Goal: Information Seeking & Learning: Learn about a topic

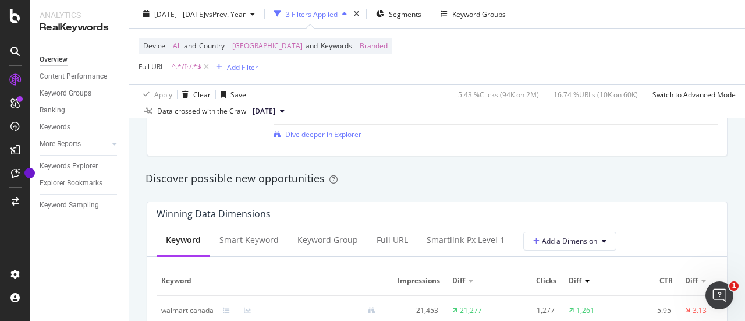
scroll to position [933, 0]
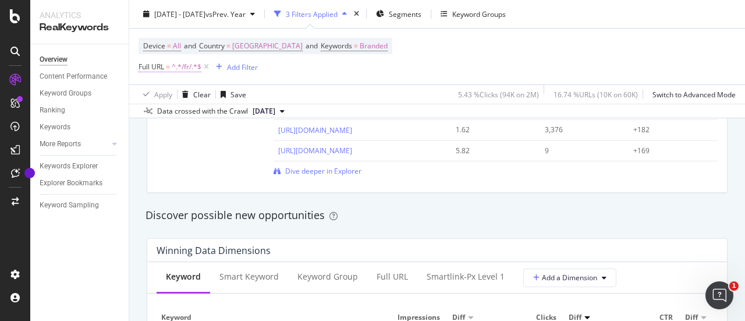
click at [196, 66] on span "^.*/fr/.*$" at bounding box center [187, 67] width 30 height 16
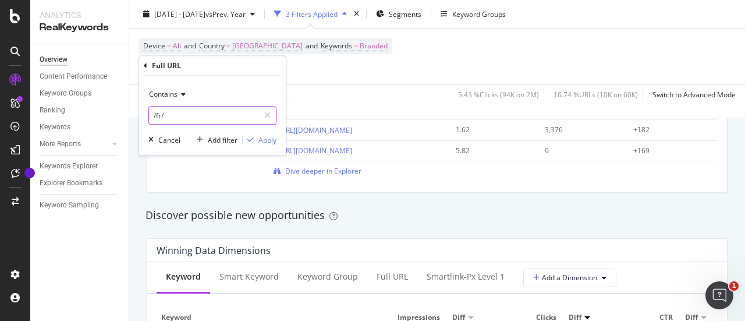
click at [193, 113] on input "/fr/" at bounding box center [204, 115] width 110 height 19
type input "/baby/"
click at [262, 140] on div "Apply" at bounding box center [267, 140] width 18 height 10
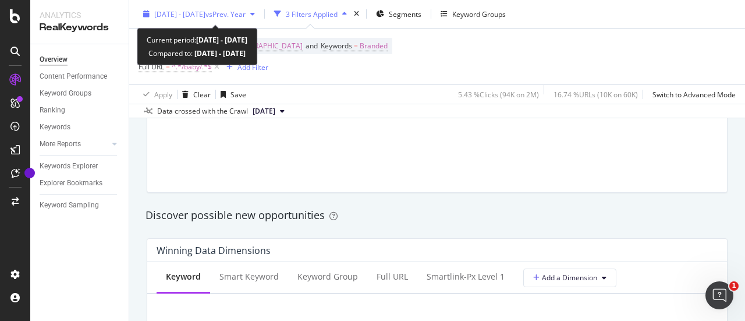
click at [246, 16] on span "vs Prev. Year" at bounding box center [226, 14] width 40 height 10
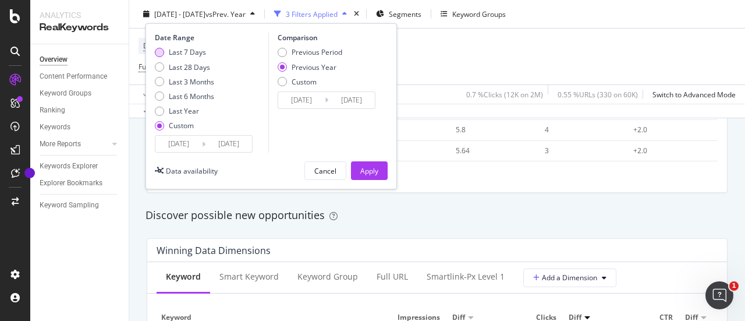
click at [164, 52] on div "Last 7 Days" at bounding box center [184, 52] width 59 height 10
click at [283, 48] on div "Previous Period" at bounding box center [282, 52] width 9 height 9
type input "[DATE]"
click at [371, 166] on div "Apply" at bounding box center [369, 170] width 18 height 10
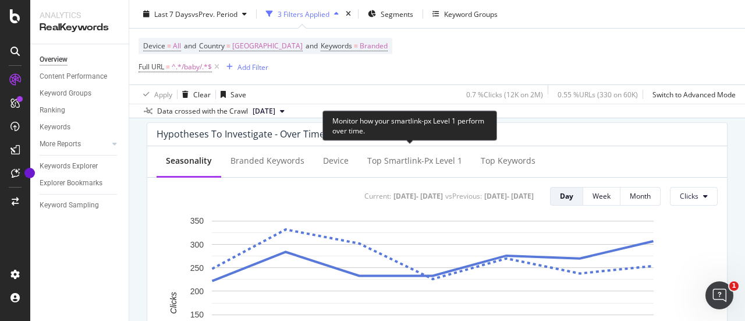
scroll to position [422, 0]
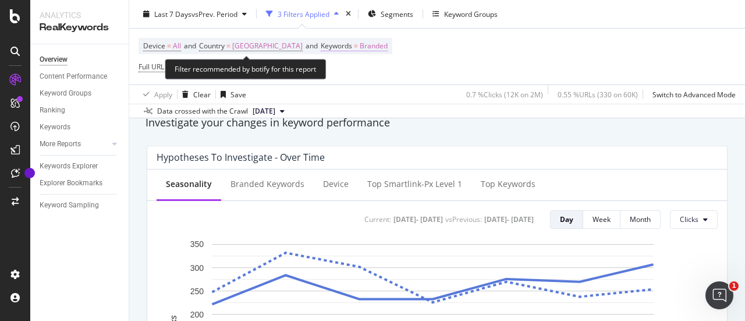
click at [360, 47] on span "Branded" at bounding box center [374, 46] width 28 height 16
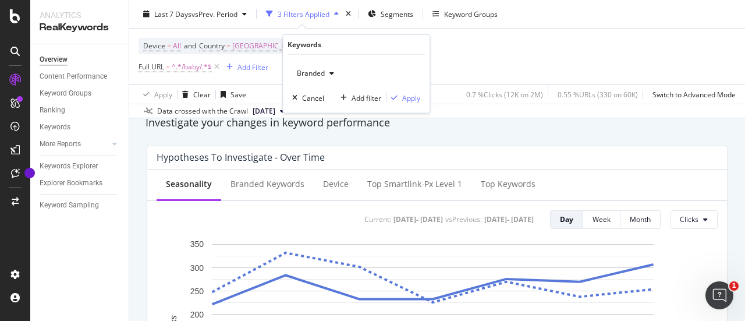
click at [324, 73] on span "Branded" at bounding box center [308, 73] width 33 height 10
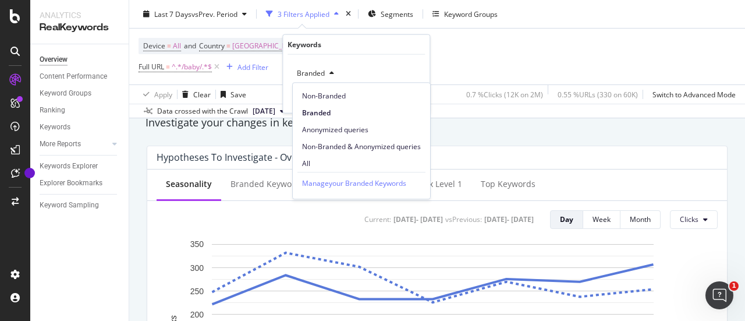
click at [445, 73] on div "Device = All and Country = [GEOGRAPHIC_DATA] and Keywords = Branded Full URL = …" at bounding box center [437, 57] width 597 height 56
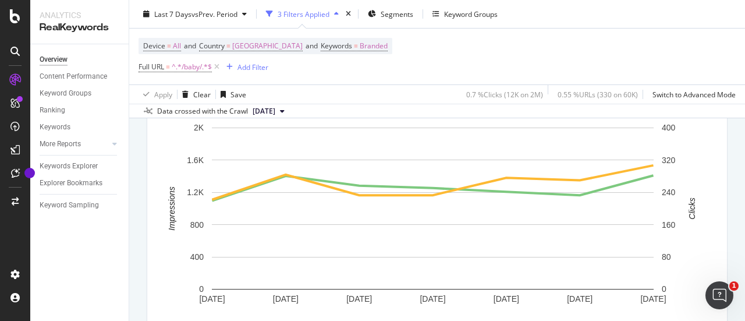
scroll to position [0, 0]
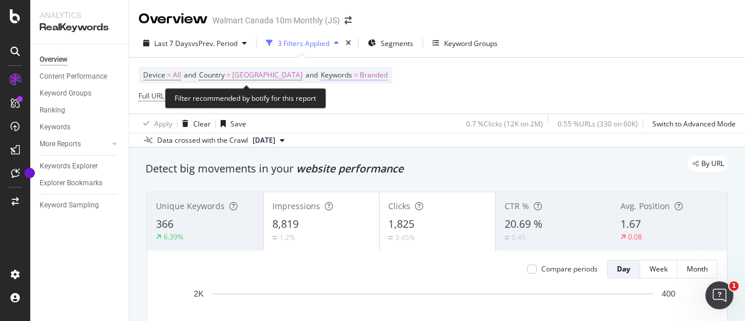
click at [360, 73] on span "Branded" at bounding box center [374, 75] width 28 height 16
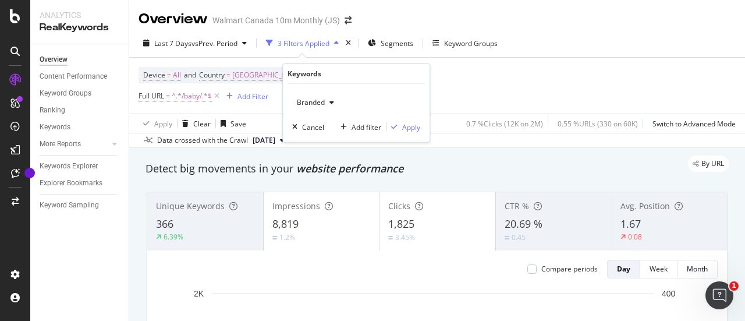
click at [317, 105] on span "Branded" at bounding box center [308, 102] width 33 height 10
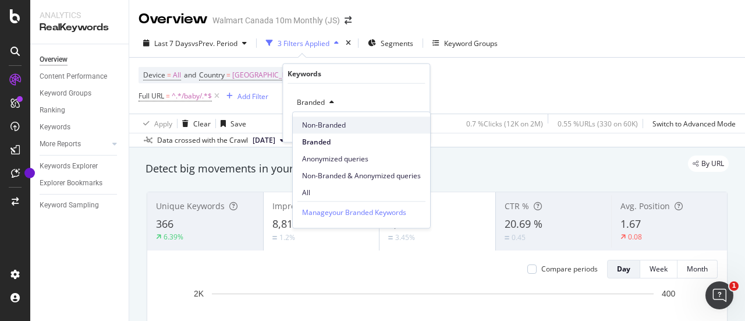
click at [334, 120] on span "Non-Branded" at bounding box center [361, 125] width 119 height 10
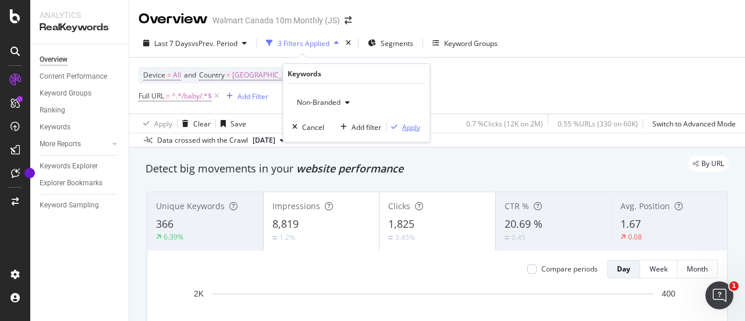
click at [401, 125] on div "button" at bounding box center [395, 126] width 16 height 7
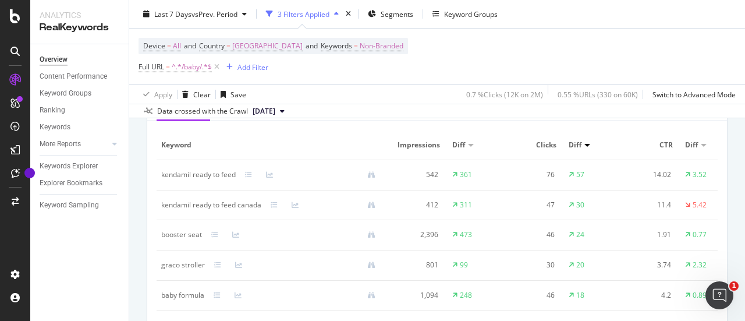
scroll to position [1106, 0]
